Goal: Task Accomplishment & Management: Complete application form

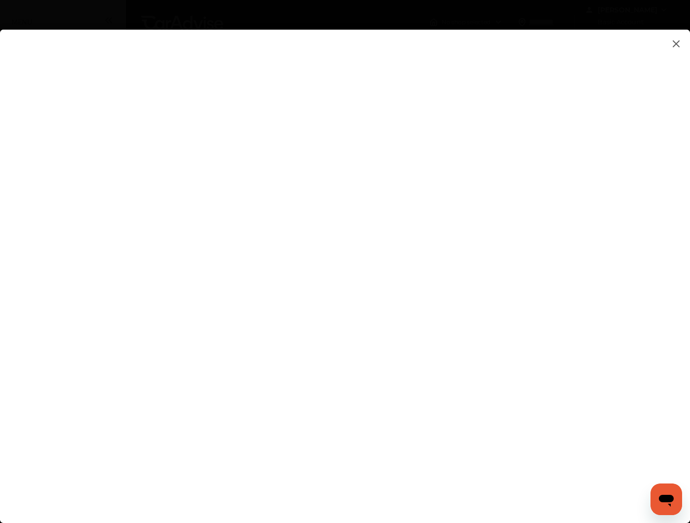
click at [408, 152] on flutter-view at bounding box center [345, 267] width 690 height 474
click at [415, 297] on flutter-view at bounding box center [345, 267] width 690 height 474
type input "*"
type input "**********"
click at [491, 354] on flutter-view "**********" at bounding box center [345, 267] width 690 height 474
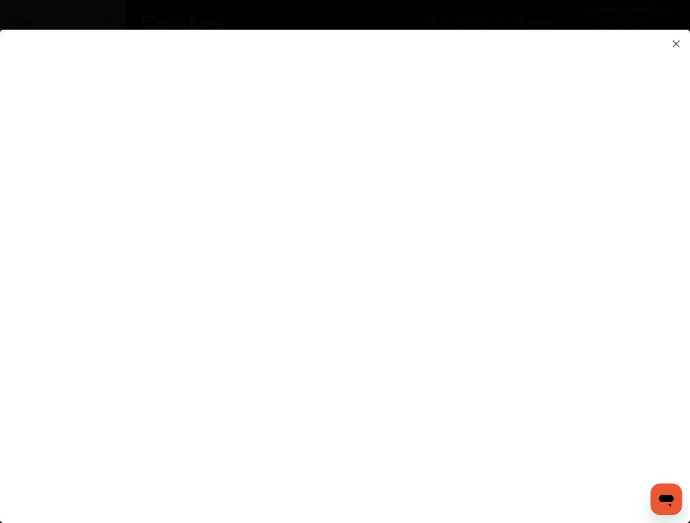
click at [521, 358] on flutter-view at bounding box center [345, 267] width 690 height 474
click at [602, 355] on flutter-view at bounding box center [345, 267] width 690 height 474
click at [439, 316] on flutter-view at bounding box center [345, 267] width 690 height 474
click at [439, 316] on textarea at bounding box center [486, 319] width 206 height 13
type textarea "**********"
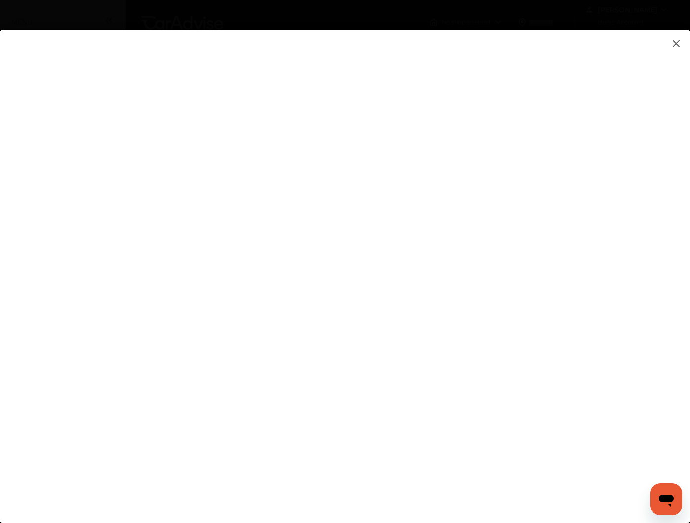
click at [455, 364] on flutter-view "**********" at bounding box center [345, 267] width 690 height 474
click at [456, 343] on flutter-view at bounding box center [345, 267] width 690 height 474
click at [431, 238] on flutter-view at bounding box center [345, 267] width 690 height 474
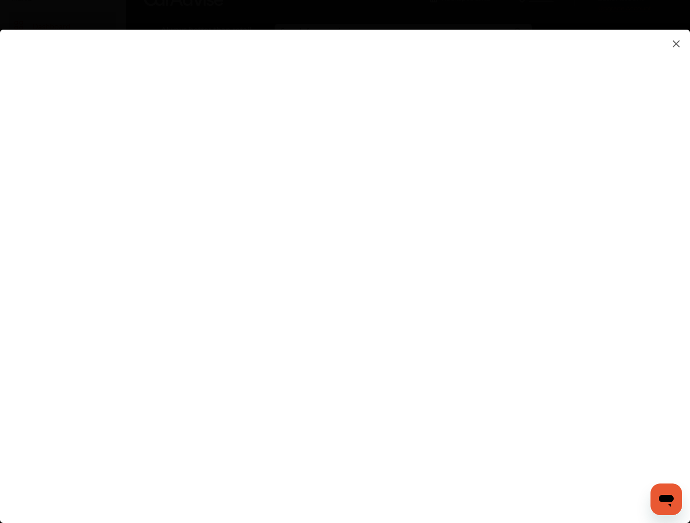
click at [230, 278] on flutter-view at bounding box center [345, 267] width 690 height 474
click at [405, 214] on flutter-view at bounding box center [345, 267] width 690 height 474
click at [375, 439] on flutter-view at bounding box center [345, 267] width 690 height 474
click at [412, 209] on flutter-view at bounding box center [345, 267] width 690 height 474
click at [396, 213] on input at bounding box center [486, 214] width 206 height 13
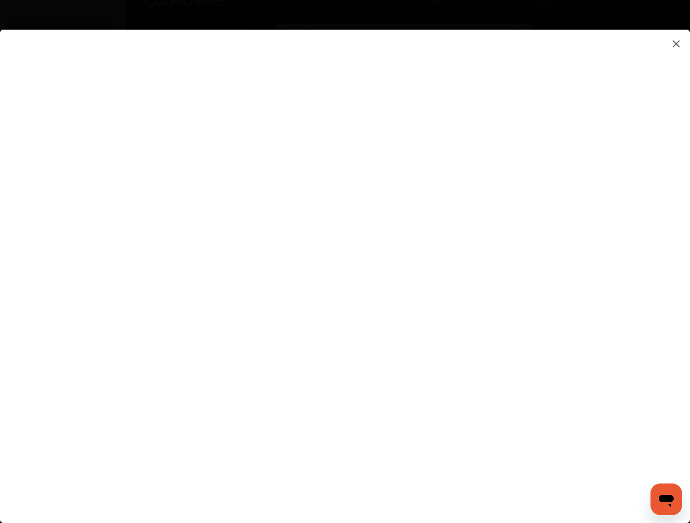
drag, startPoint x: 413, startPoint y: 217, endPoint x: 420, endPoint y: 216, distance: 7.0
click at [413, 217] on input at bounding box center [486, 214] width 206 height 13
click at [420, 216] on input at bounding box center [486, 214] width 206 height 13
click at [447, 175] on flutter-view at bounding box center [345, 267] width 690 height 474
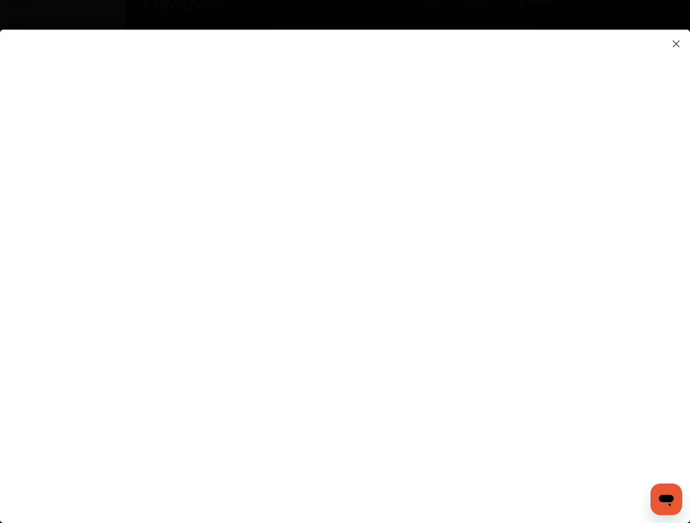
click at [381, 317] on flutter-view at bounding box center [345, 267] width 690 height 474
click at [414, 214] on flutter-view at bounding box center [345, 267] width 690 height 474
click at [414, 214] on input at bounding box center [486, 214] width 206 height 13
click at [144, 256] on flutter-view at bounding box center [345, 267] width 690 height 474
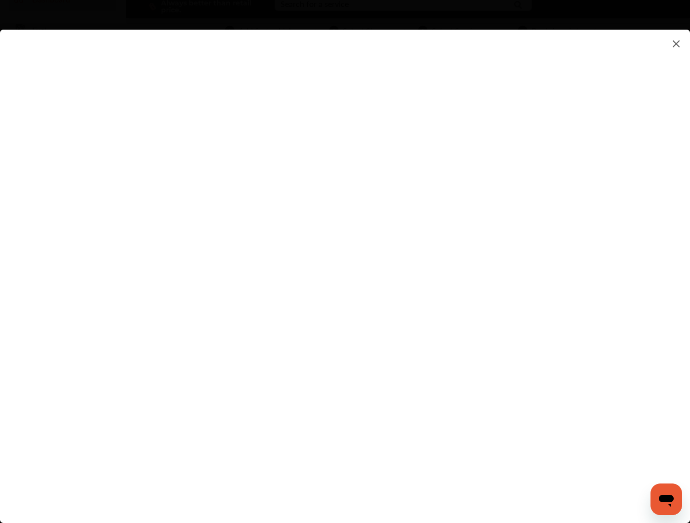
scroll to position [42, 0]
